Goal: Task Accomplishment & Management: Use online tool/utility

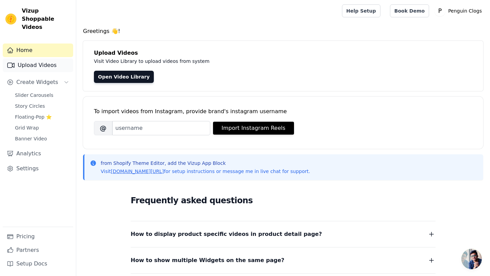
click at [42, 61] on link "Upload Videos" at bounding box center [38, 65] width 70 height 14
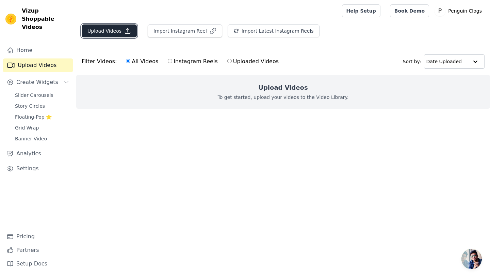
click at [114, 32] on button "Upload Videos" at bounding box center [109, 30] width 55 height 13
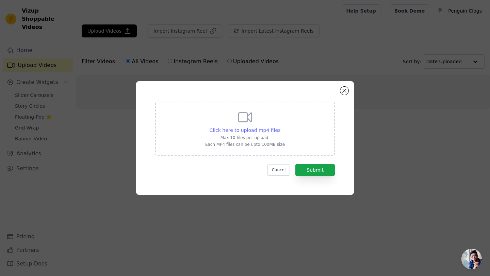
click at [250, 130] on span "Click here to upload mp4 files" at bounding box center [244, 129] width 71 height 5
click at [280, 127] on input "Click here to upload mp4 files Max 10 files per upload. Each MP4 files can be u…" at bounding box center [280, 126] width 0 height 0
click at [254, 132] on span "Click here to upload mp4 files" at bounding box center [244, 129] width 71 height 5
click at [280, 127] on input "Click here to upload mp4 files Max 10 files per upload. Each MP4 files can be u…" at bounding box center [280, 126] width 0 height 0
type input "C:\fakepath\3fbefb6ca0bc3f881eaedc37d1c6b9c1.mp4"
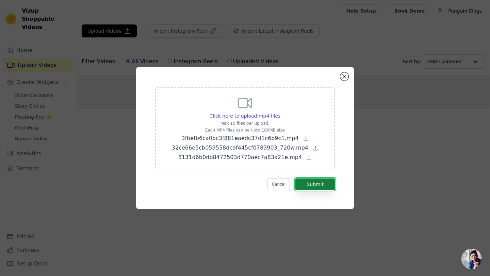
click at [316, 187] on button "Submit" at bounding box center [314, 184] width 39 height 12
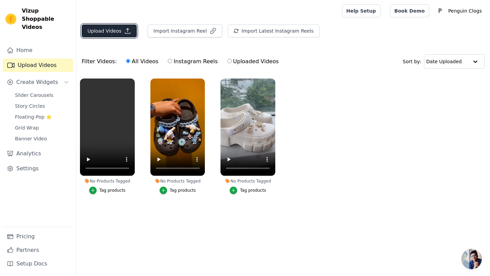
click at [123, 34] on button "Upload Videos" at bounding box center [109, 30] width 55 height 13
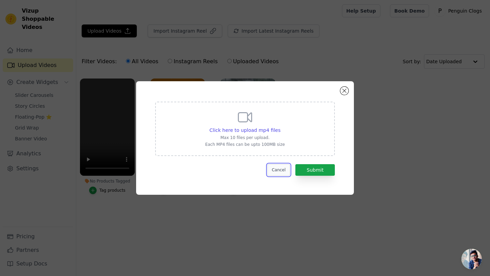
click at [282, 168] on button "Cancel" at bounding box center [278, 170] width 23 height 12
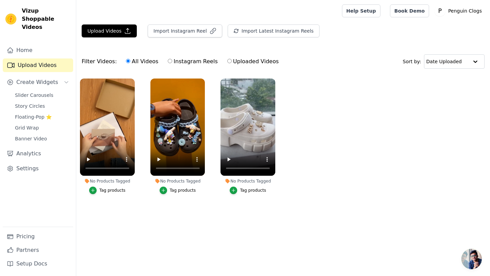
click at [119, 190] on div "Tag products" at bounding box center [112, 190] width 26 height 5
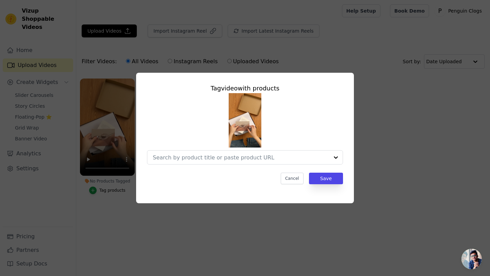
click at [244, 150] on div at bounding box center [245, 128] width 196 height 71
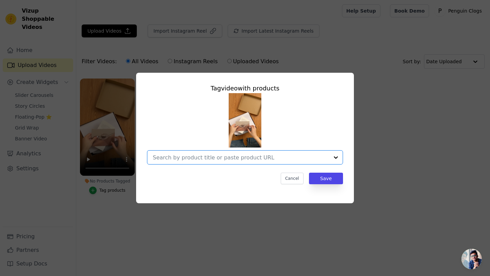
click at [244, 156] on input "No Products Tagged Tag video with products Option undefined, selected. Select i…" at bounding box center [241, 157] width 176 height 6
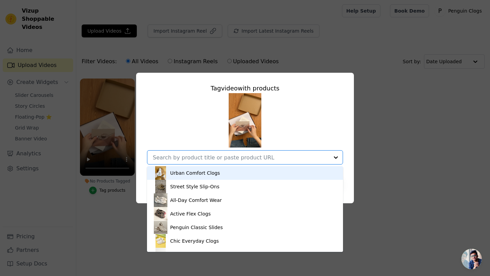
click at [225, 176] on div "Urban Comfort Clogs" at bounding box center [245, 173] width 182 height 14
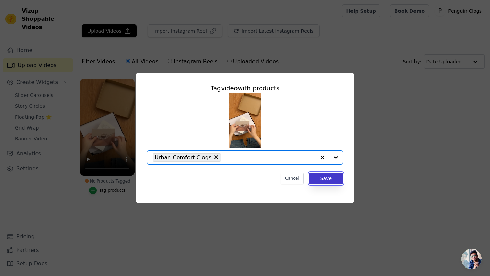
click at [330, 179] on button "Save" at bounding box center [326, 179] width 34 height 12
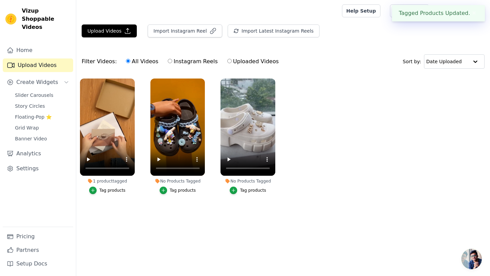
click at [182, 189] on div "Tag products" at bounding box center [183, 190] width 26 height 5
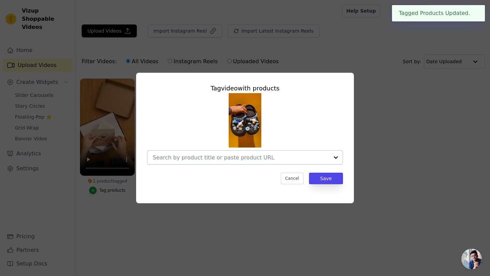
click at [229, 159] on input "No Products Tagged Tag video with products Cancel Save Tag products" at bounding box center [241, 157] width 176 height 6
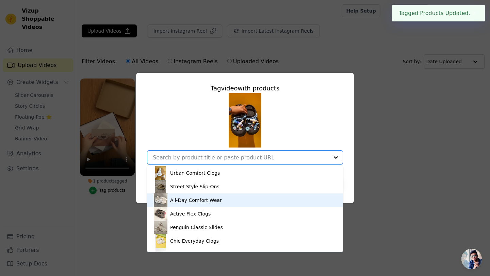
click at [211, 194] on div "All-Day Comfort Wear" at bounding box center [245, 200] width 182 height 14
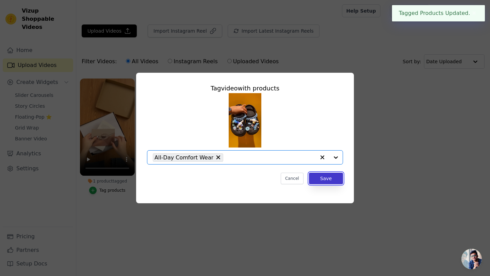
click at [330, 177] on button "Save" at bounding box center [326, 179] width 34 height 12
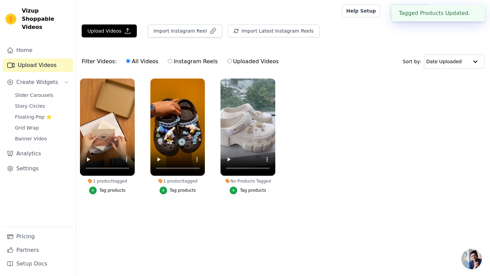
click at [247, 190] on div "Tag products" at bounding box center [253, 190] width 26 height 5
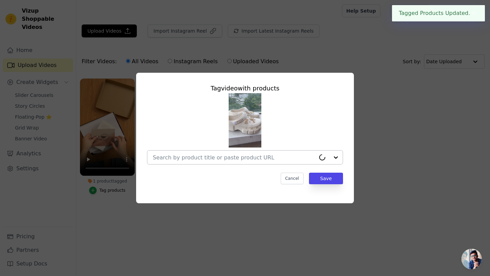
click at [275, 155] on input "No Products Tagged Tag video with products Cancel Save Tag products" at bounding box center [234, 157] width 162 height 6
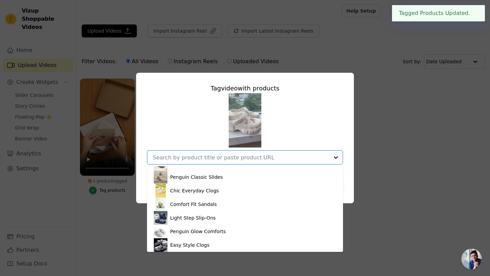
scroll to position [50, 0]
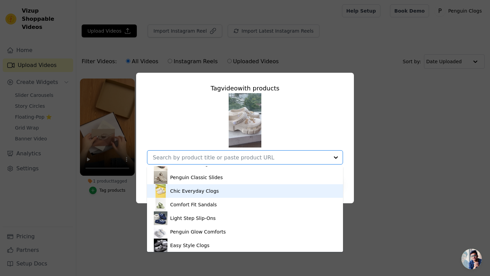
click at [216, 193] on div "Chic Everyday Clogs" at bounding box center [245, 191] width 182 height 14
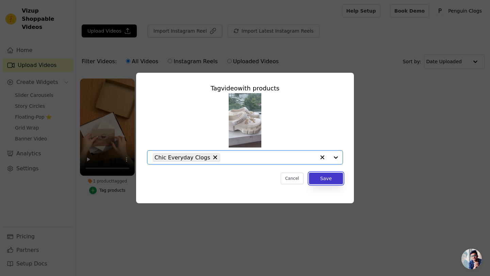
click at [316, 180] on button "Save" at bounding box center [326, 179] width 34 height 12
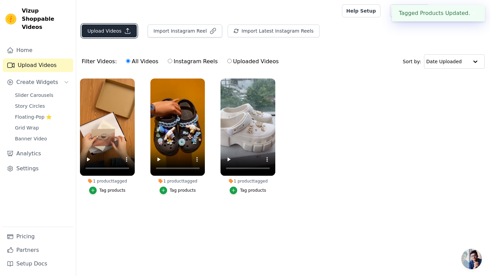
click at [117, 37] on button "Upload Videos" at bounding box center [109, 30] width 55 height 13
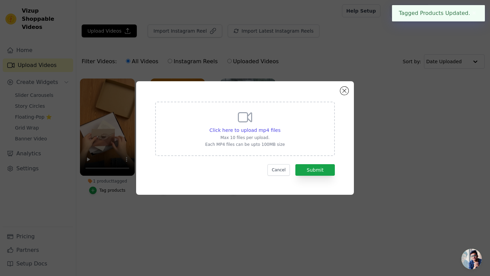
click at [229, 138] on p "Max 10 files per upload." at bounding box center [245, 137] width 80 height 5
click at [280, 127] on input "Click here to upload mp4 files Max 10 files per upload. Each MP4 files can be u…" at bounding box center [280, 126] width 0 height 0
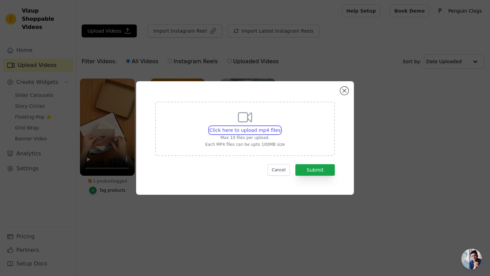
type input "C:\fakepath\7ab03155f50f8fef2fbe33379694e451.mp4"
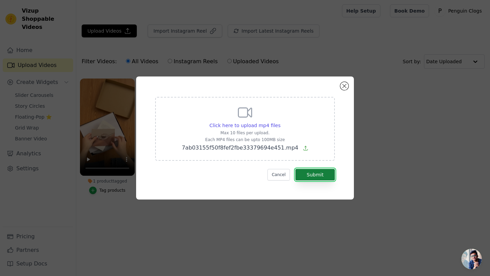
click at [309, 172] on button "Submit" at bounding box center [314, 175] width 39 height 12
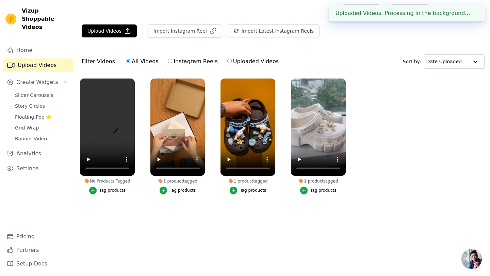
click at [103, 191] on div "Tag products" at bounding box center [112, 190] width 26 height 5
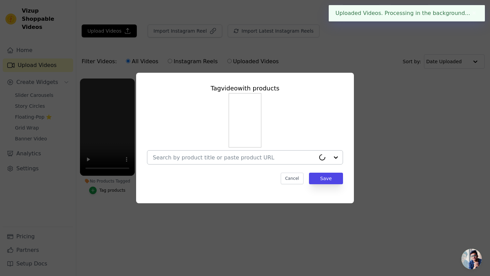
click at [246, 157] on input "No Products Tagged Tag video with products Cancel Save Tag products" at bounding box center [234, 157] width 162 height 6
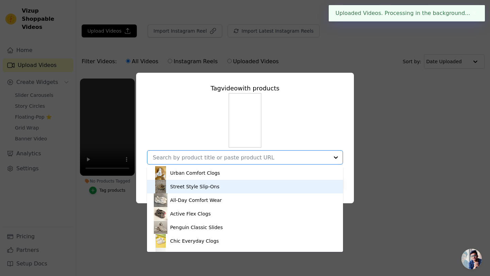
scroll to position [50, 0]
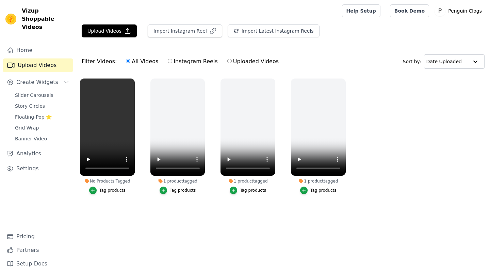
click at [115, 189] on div "Tag products" at bounding box center [112, 190] width 26 height 5
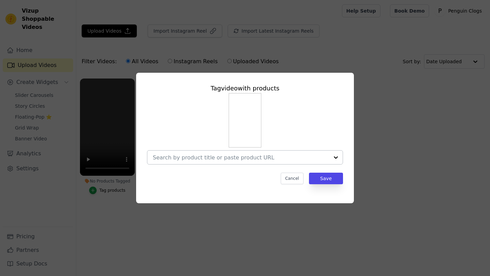
click at [238, 158] on input "No Products Tagged Tag video with products Cancel Save Tag products" at bounding box center [241, 157] width 176 height 6
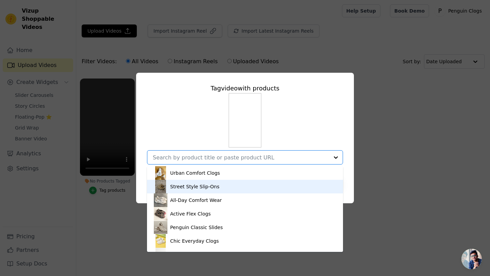
scroll to position [50, 0]
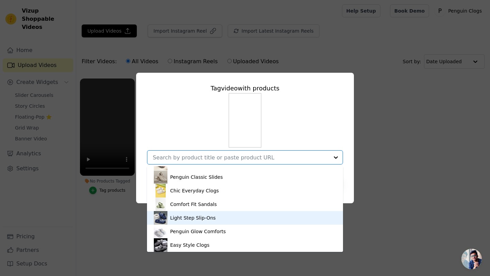
click at [197, 220] on div "Light Step Slip-Ons" at bounding box center [193, 218] width 46 height 7
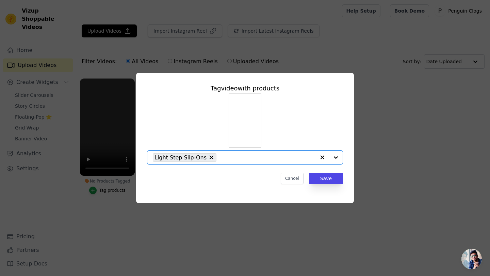
click at [325, 186] on div "Tag video with products Option Light Step Slip-Ons, selected. Select is focused…" at bounding box center [244, 134] width 207 height 112
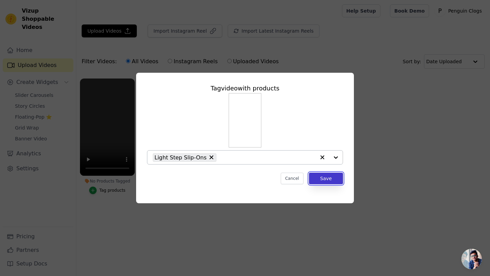
click at [325, 181] on button "Save" at bounding box center [326, 179] width 34 height 12
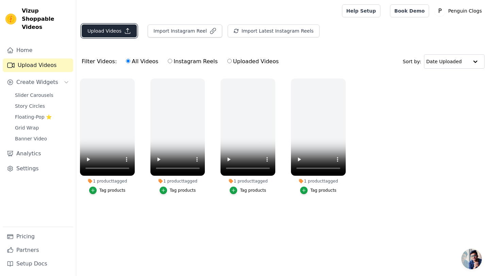
click at [105, 32] on button "Upload Videos" at bounding box center [109, 30] width 55 height 13
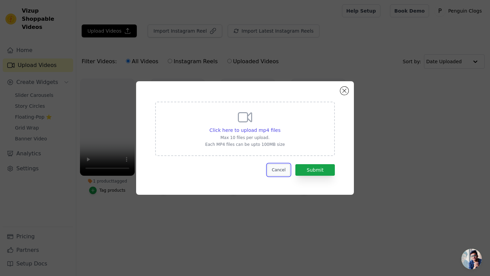
click at [273, 168] on button "Cancel" at bounding box center [278, 170] width 23 height 12
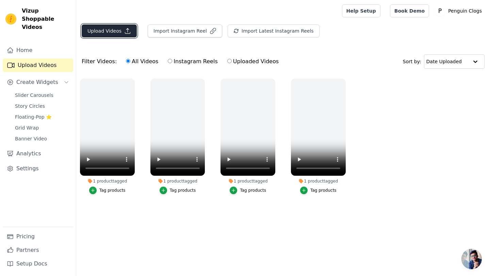
click at [116, 34] on button "Upload Videos" at bounding box center [109, 30] width 55 height 13
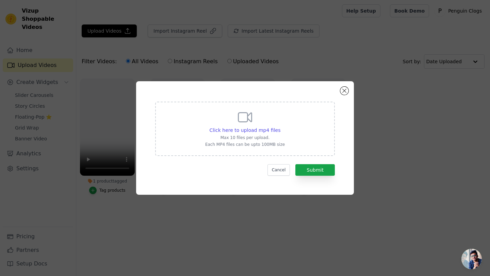
click at [243, 142] on p "Each MP4 files can be upto 100MB size" at bounding box center [245, 144] width 80 height 5
click at [280, 127] on input "Click here to upload mp4 files Max 10 files per upload. Each MP4 files can be u…" at bounding box center [280, 126] width 0 height 0
type input "C:\fakepath\5634c81d567f6429ecdd4cede28e7bf1.mp4"
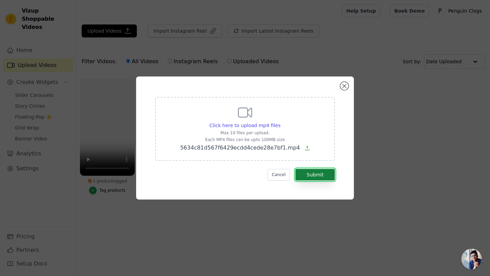
click at [323, 175] on button "Submit" at bounding box center [314, 175] width 39 height 12
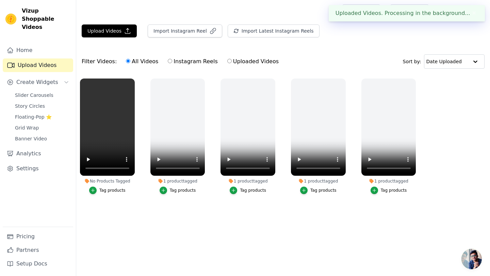
click at [113, 190] on div "Tag products" at bounding box center [112, 190] width 26 height 5
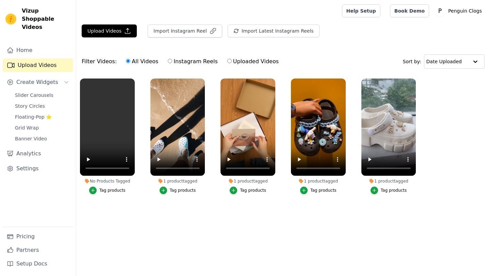
click at [107, 188] on div "Tag products" at bounding box center [112, 190] width 26 height 5
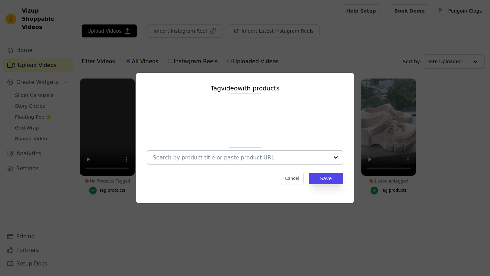
click at [226, 162] on div at bounding box center [241, 158] width 176 height 14
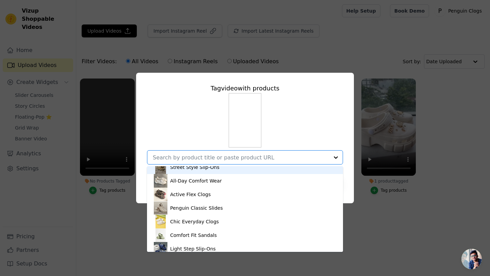
scroll to position [50, 0]
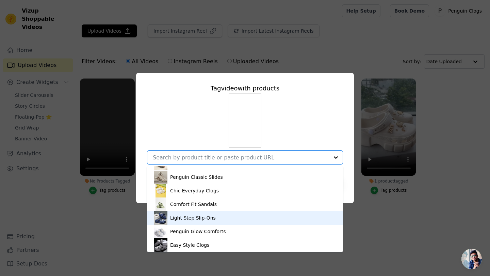
click at [222, 217] on div "Light Step Slip-Ons" at bounding box center [245, 218] width 182 height 14
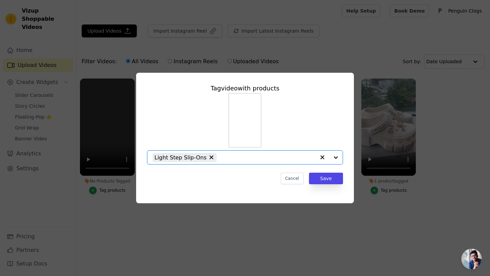
click at [271, 164] on div "Light Step Slip-Ons" at bounding box center [234, 158] width 162 height 14
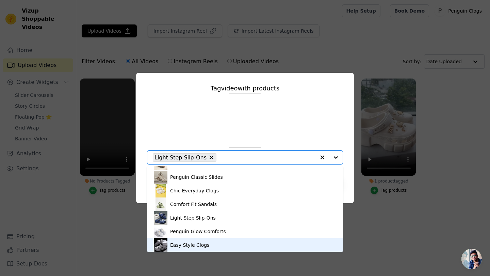
click at [202, 249] on div "Easy Style Clogs" at bounding box center [245, 245] width 182 height 14
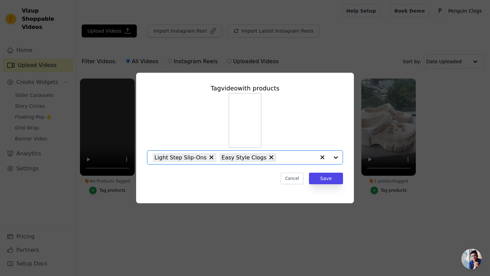
click at [208, 159] on icon at bounding box center [211, 157] width 7 height 7
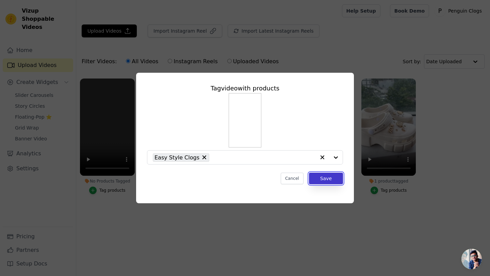
click at [328, 176] on button "Save" at bounding box center [326, 179] width 34 height 12
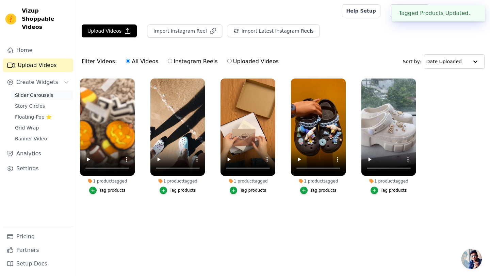
click at [33, 92] on span "Slider Carousels" at bounding box center [34, 95] width 38 height 7
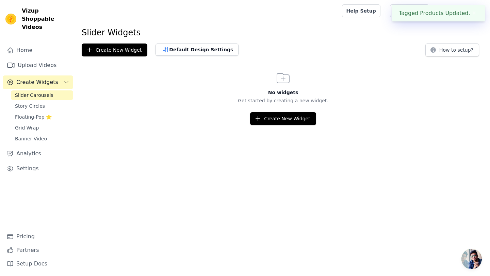
click at [266, 107] on div "No widgets Get started by creating a new widget. Create New Widget" at bounding box center [282, 97] width 413 height 55
click at [267, 121] on button "Create New Widget" at bounding box center [283, 118] width 66 height 13
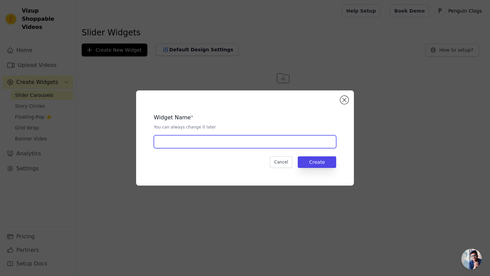
click at [204, 144] on input "text" at bounding box center [245, 141] width 182 height 13
type input "Home Page"
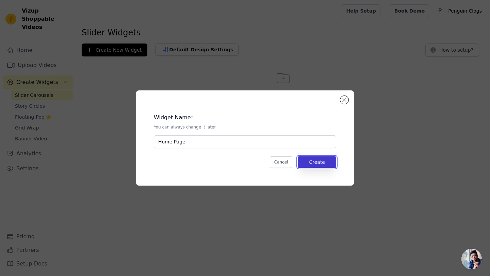
click at [318, 163] on button "Create" at bounding box center [316, 162] width 38 height 12
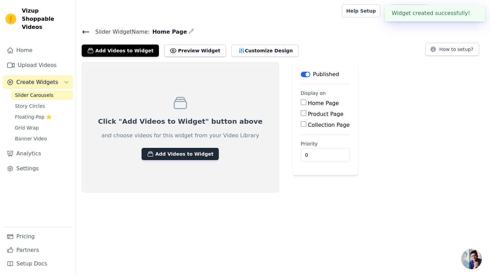
click at [179, 152] on button "Add Videos to Widget" at bounding box center [179, 154] width 77 height 12
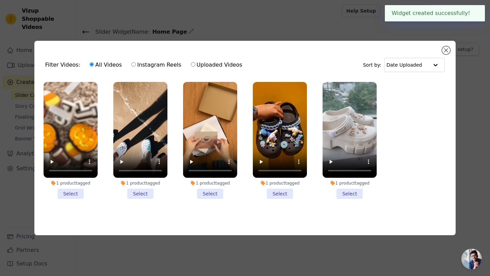
click at [77, 191] on li "1 product tagged Select" at bounding box center [71, 140] width 54 height 117
click at [0, 0] on input "1 product tagged Select" at bounding box center [0, 0] width 0 height 0
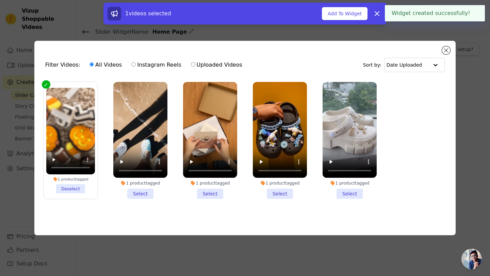
click at [143, 193] on li "1 product tagged Select" at bounding box center [140, 140] width 54 height 117
click at [0, 0] on input "1 product tagged Select" at bounding box center [0, 0] width 0 height 0
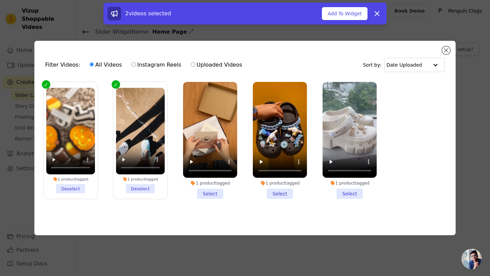
click at [218, 194] on li "1 product tagged Select" at bounding box center [210, 140] width 54 height 117
click at [0, 0] on input "1 product tagged Select" at bounding box center [0, 0] width 0 height 0
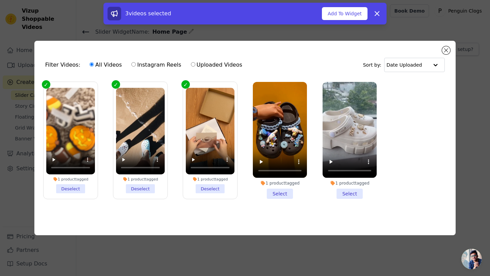
click at [259, 194] on li "1 product tagged Select" at bounding box center [280, 140] width 54 height 117
click at [0, 0] on input "1 product tagged Select" at bounding box center [0, 0] width 0 height 0
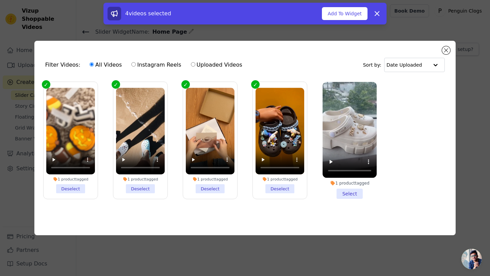
click at [334, 193] on li "1 product tagged Select" at bounding box center [349, 140] width 54 height 117
click at [0, 0] on input "1 product tagged Select" at bounding box center [0, 0] width 0 height 0
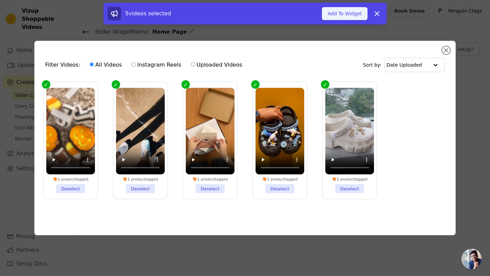
click at [349, 13] on button "Add To Widget" at bounding box center [345, 13] width 46 height 13
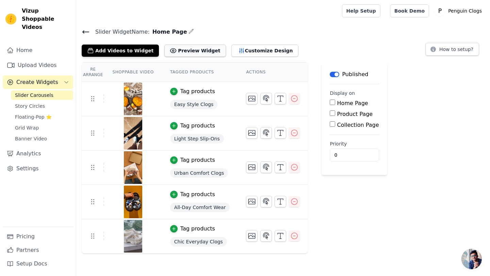
click at [193, 52] on button "Preview Widget" at bounding box center [194, 51] width 61 height 12
click at [331, 100] on input "Home Page" at bounding box center [331, 102] width 5 height 5
checkbox input "true"
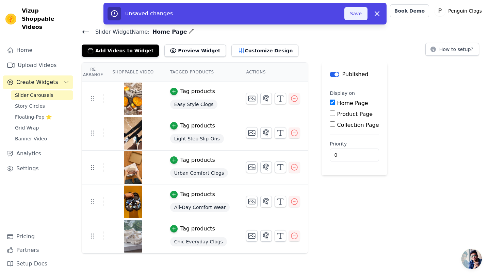
click at [360, 15] on button "Save" at bounding box center [355, 13] width 23 height 13
